Goal: Navigation & Orientation: Find specific page/section

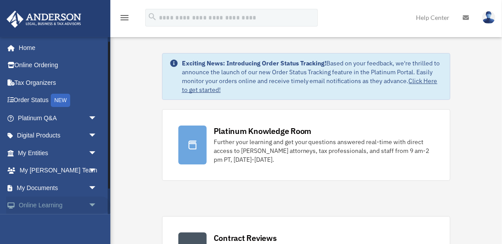
scroll to position [36, 0]
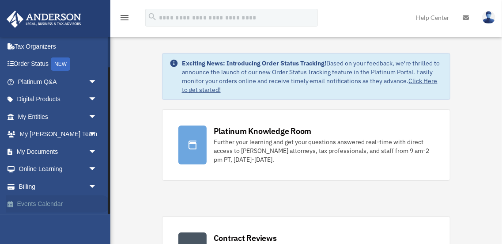
click at [38, 203] on link "Events Calendar" at bounding box center [58, 204] width 104 height 18
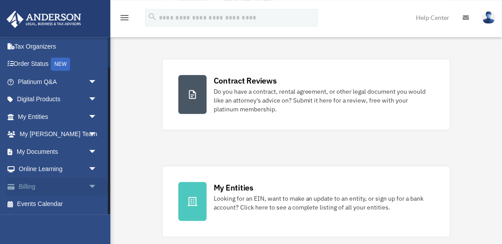
scroll to position [184, 0]
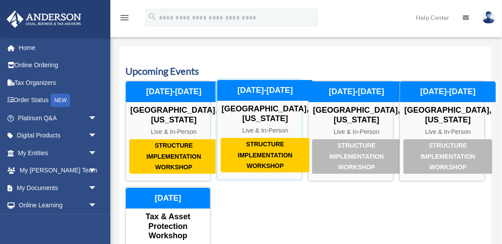
click at [258, 162] on div "Structure Implementation Workshop" at bounding box center [265, 155] width 89 height 34
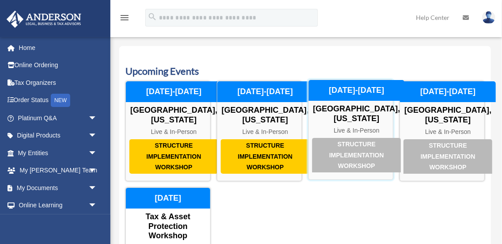
click at [353, 157] on div "Structure Implementation Workshop" at bounding box center [356, 155] width 89 height 34
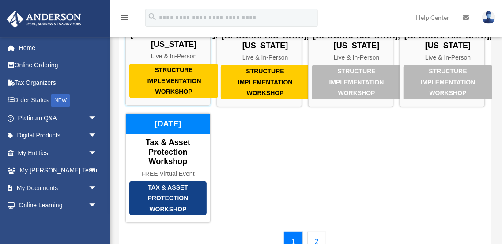
scroll to position [92, 0]
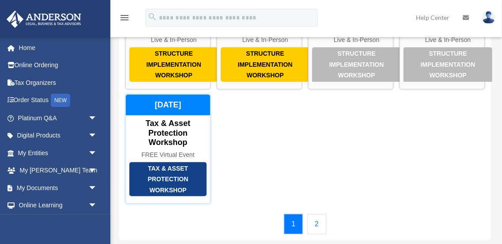
click at [167, 173] on div "Tax & Asset Protection Workshop" at bounding box center [167, 179] width 77 height 34
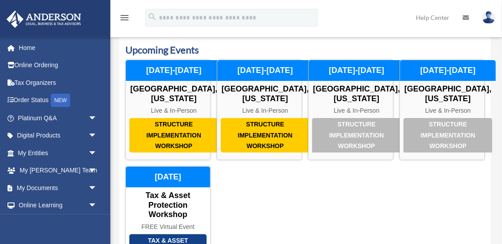
scroll to position [0, 0]
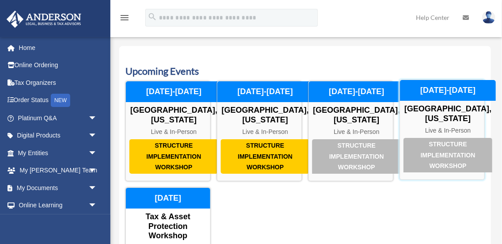
click at [450, 163] on div "Structure Implementation Workshop" at bounding box center [448, 155] width 89 height 34
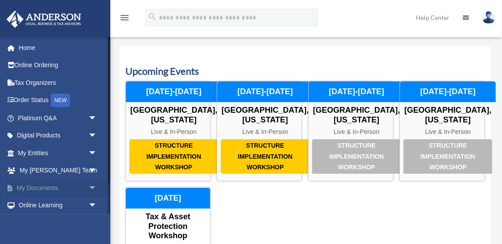
click at [88, 187] on span "arrow_drop_down" at bounding box center [97, 188] width 18 height 18
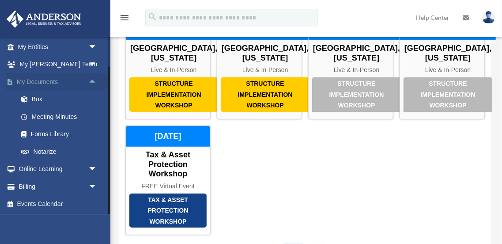
scroll to position [46, 0]
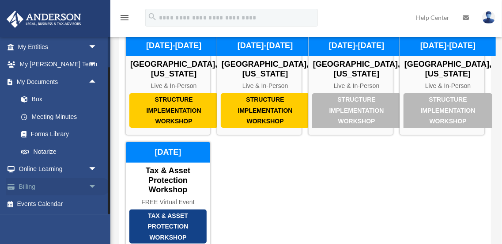
click at [92, 186] on span "arrow_drop_down" at bounding box center [97, 187] width 18 height 18
click at [65, 205] on link "$ Open Invoices" at bounding box center [61, 204] width 98 height 18
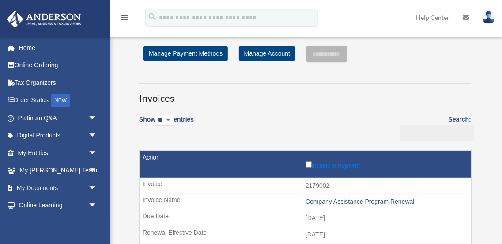
click option "**" at bounding box center [0, 0] width 0 height 0
click at [457, 120] on label "Search:" at bounding box center [435, 127] width 74 height 27
click at [457, 125] on input "Search:" at bounding box center [438, 133] width 74 height 17
click at [455, 118] on label "Search:" at bounding box center [435, 127] width 74 height 27
click at [455, 125] on input "Search:" at bounding box center [438, 133] width 74 height 17
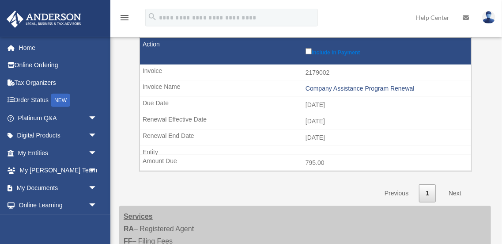
scroll to position [129, 0]
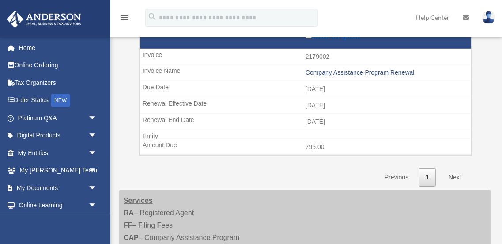
click at [453, 172] on link "Next" at bounding box center [455, 177] width 26 height 18
click at [457, 174] on link "Next" at bounding box center [455, 177] width 26 height 18
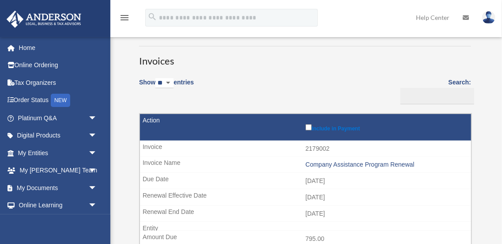
scroll to position [0, 0]
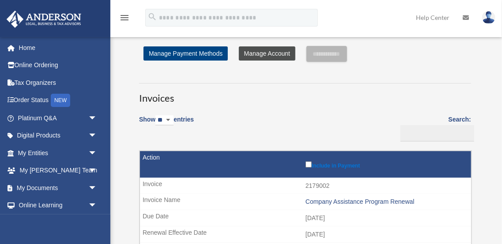
click at [278, 54] on link "Manage Account" at bounding box center [267, 53] width 57 height 14
click at [261, 51] on link "Manage Account" at bounding box center [267, 53] width 57 height 14
click at [156, 115] on select "** ** ** ***" at bounding box center [165, 120] width 18 height 10
click option "**" at bounding box center [0, 0] width 0 height 0
click at [156, 115] on select "** ** ** ***" at bounding box center [165, 120] width 18 height 10
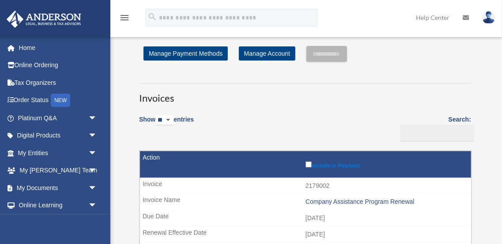
click at [463, 119] on label "Search:" at bounding box center [435, 127] width 74 height 27
click at [463, 125] on input "Search:" at bounding box center [438, 133] width 74 height 17
click at [463, 119] on label "Search:" at bounding box center [435, 127] width 74 height 27
click at [463, 125] on input "Search:" at bounding box center [438, 133] width 74 height 17
click at [463, 119] on label "Search:" at bounding box center [435, 127] width 74 height 27
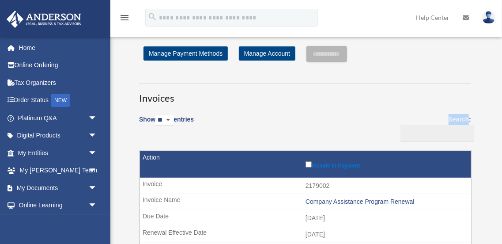
click at [463, 125] on input "Search:" at bounding box center [438, 133] width 74 height 17
click at [463, 119] on label "Search:" at bounding box center [435, 127] width 74 height 27
click at [463, 125] on input "Search:" at bounding box center [438, 133] width 74 height 17
click at [489, 18] on img at bounding box center [488, 17] width 13 height 13
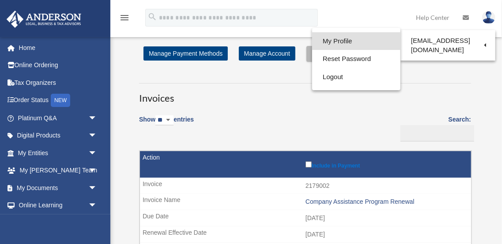
click at [334, 41] on link "My Profile" at bounding box center [356, 41] width 88 height 18
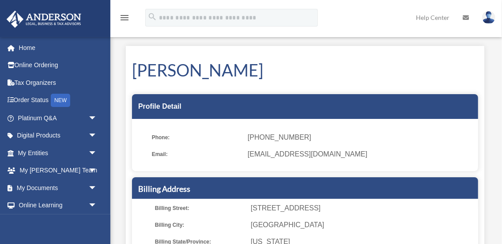
click at [439, 17] on link "Help Center" at bounding box center [433, 17] width 47 height 35
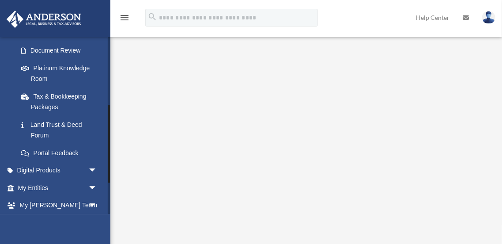
scroll to position [163, 0]
